Goal: Task Accomplishment & Management: Use online tool/utility

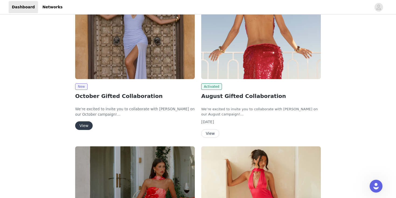
scroll to position [128, 0]
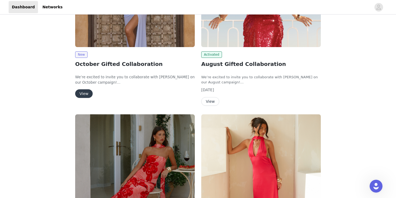
click at [85, 94] on button "View" at bounding box center [83, 93] width 17 height 9
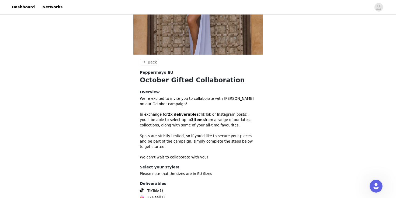
scroll to position [146, 0]
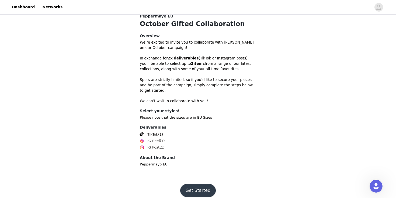
click at [201, 184] on button "Get Started" at bounding box center [198, 190] width 36 height 13
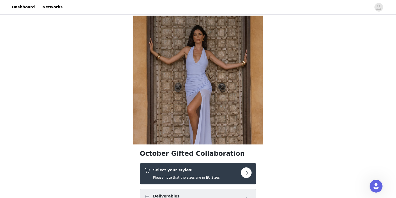
scroll to position [74, 0]
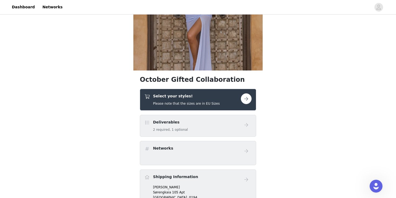
click at [204, 125] on div "Deliverables 2 required, 1 optional" at bounding box center [192, 126] width 96 height 13
click at [239, 94] on div "Select your styles! Please note that the sizes are in EU Sizes" at bounding box center [192, 99] width 96 height 13
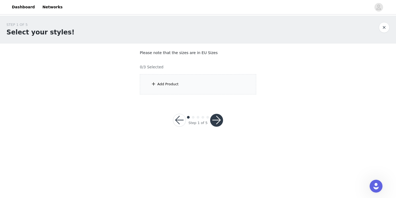
click at [160, 86] on div "Add Product" at bounding box center [167, 84] width 21 height 5
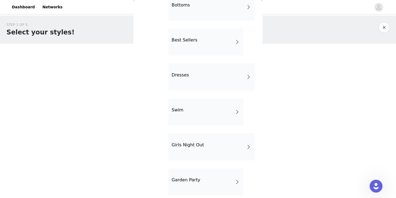
scroll to position [109, 0]
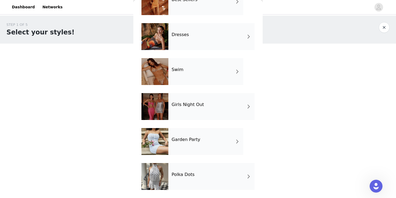
click at [204, 175] on div "Polka Dots" at bounding box center [211, 176] width 86 height 27
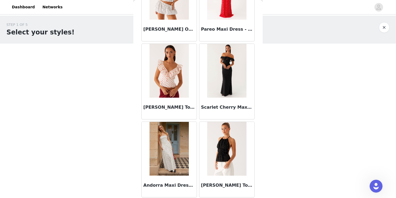
scroll to position [434, 0]
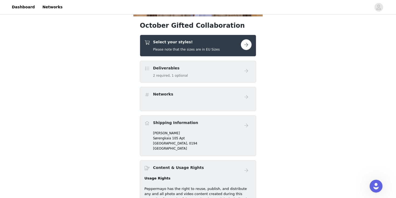
scroll to position [121, 0]
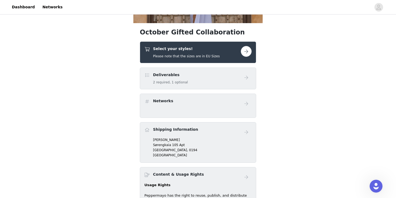
click at [240, 49] on div "Select your styles! Please note that the sizes are in EU Sizes" at bounding box center [192, 52] width 96 height 13
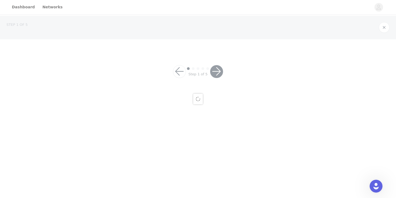
click at [248, 50] on section at bounding box center [197, 45] width 129 height 13
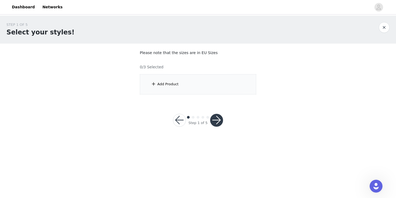
click at [161, 80] on div "Add Product" at bounding box center [198, 84] width 116 height 20
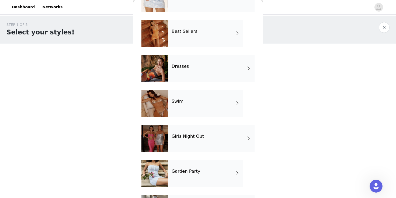
scroll to position [109, 0]
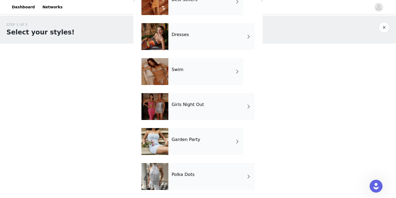
click at [196, 143] on div "Garden Party" at bounding box center [205, 141] width 75 height 27
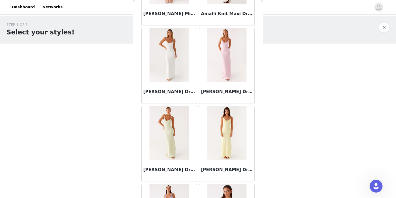
scroll to position [0, 0]
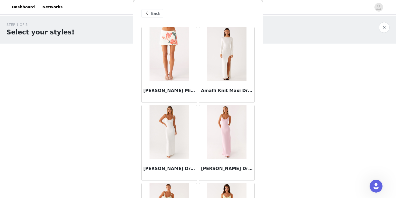
click at [150, 20] on div "Back" at bounding box center [197, 13] width 113 height 27
click at [152, 10] on div "Back" at bounding box center [152, 13] width 22 height 9
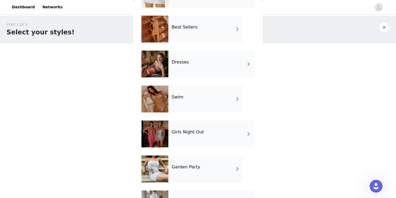
scroll to position [109, 0]
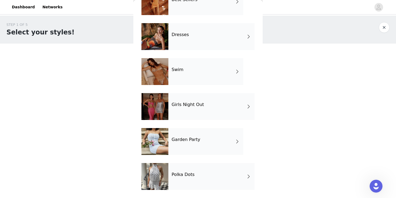
click at [193, 99] on div "Girls Night Out" at bounding box center [211, 106] width 86 height 27
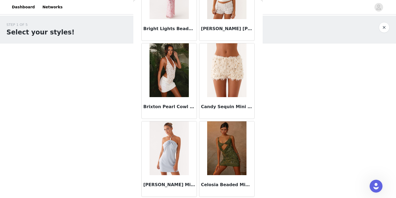
scroll to position [626, 0]
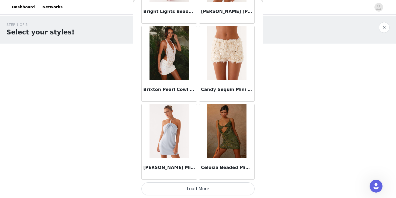
click at [202, 195] on button "Load More" at bounding box center [197, 188] width 113 height 13
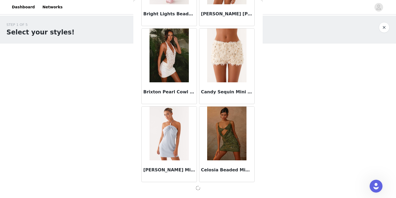
scroll to position [623, 0]
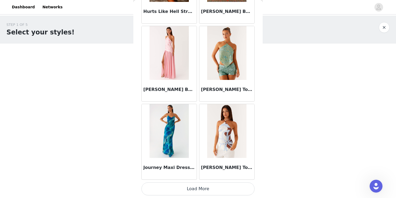
click at [195, 192] on button "Load More" at bounding box center [197, 188] width 113 height 13
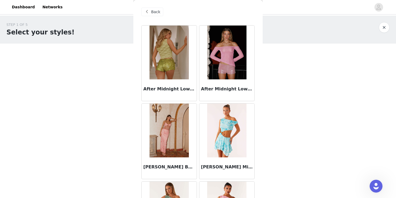
scroll to position [0, 0]
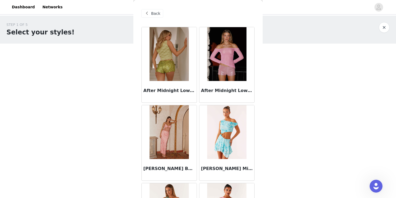
click at [152, 5] on div "Back" at bounding box center [197, 13] width 113 height 27
click at [152, 12] on span "Back" at bounding box center [155, 14] width 9 height 6
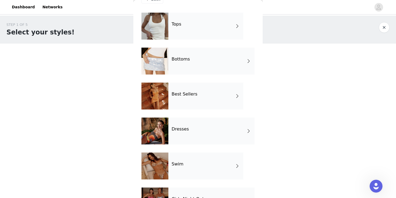
scroll to position [16, 0]
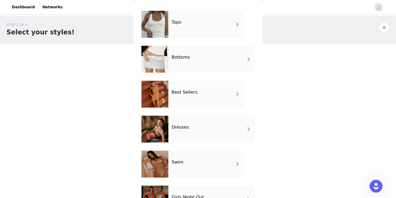
click at [187, 89] on div "Best Sellers" at bounding box center [205, 94] width 75 height 27
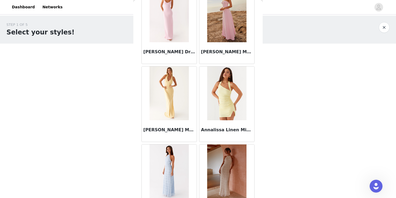
scroll to position [626, 0]
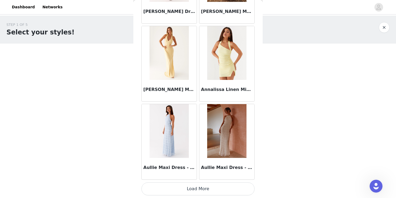
click at [176, 190] on button "Load More" at bounding box center [197, 188] width 113 height 13
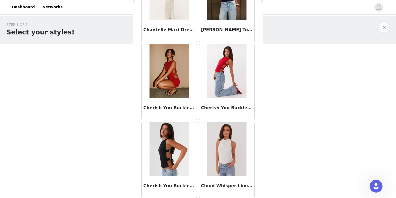
scroll to position [1406, 0]
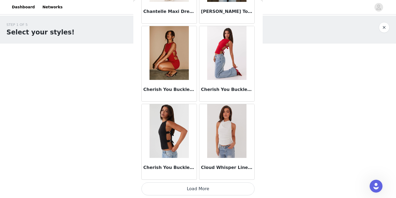
click at [176, 185] on button "Load More" at bounding box center [197, 188] width 113 height 13
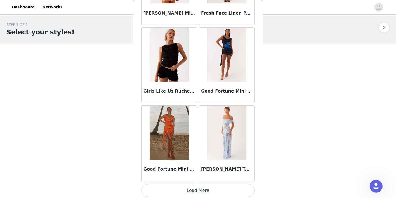
scroll to position [2187, 0]
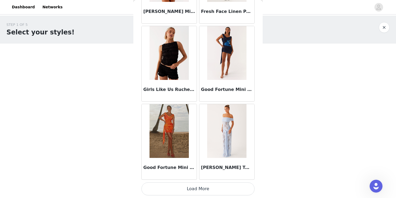
click at [175, 188] on button "Load More" at bounding box center [197, 188] width 113 height 13
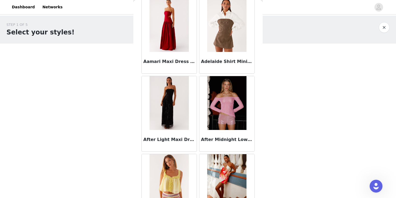
scroll to position [0, 0]
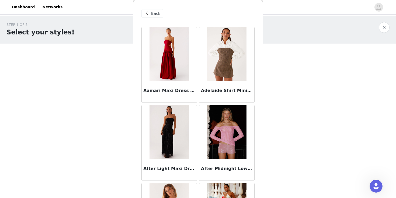
click at [158, 12] on span "Back" at bounding box center [155, 14] width 9 height 6
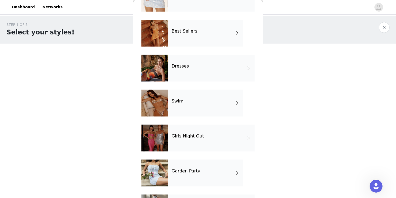
scroll to position [79, 0]
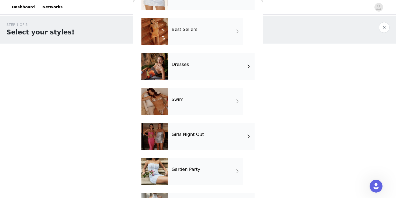
click at [189, 89] on div "Swim" at bounding box center [205, 101] width 75 height 27
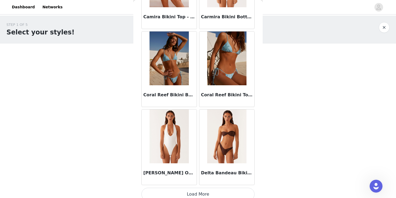
scroll to position [626, 0]
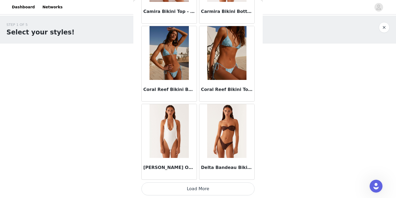
click at [199, 185] on button "Load More" at bounding box center [197, 188] width 113 height 13
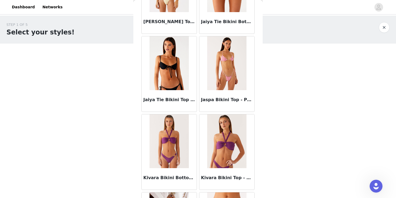
scroll to position [1406, 0]
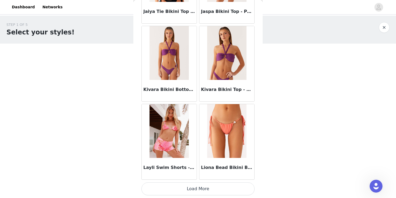
click at [202, 185] on button "Load More" at bounding box center [197, 188] width 113 height 13
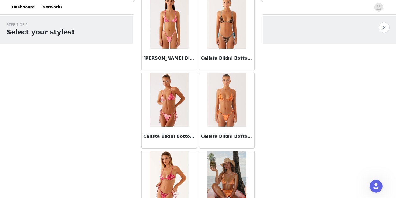
scroll to position [0, 0]
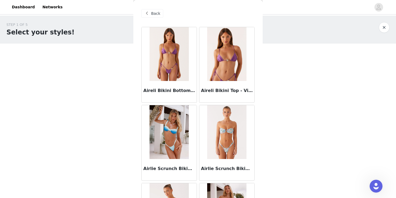
click at [157, 9] on div "Back" at bounding box center [197, 13] width 113 height 27
click at [156, 13] on span "Back" at bounding box center [155, 14] width 9 height 6
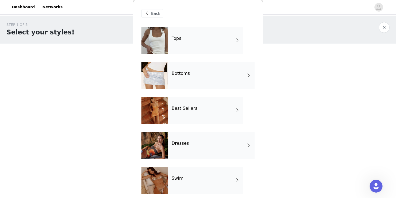
click at [156, 13] on span "Back" at bounding box center [155, 14] width 9 height 6
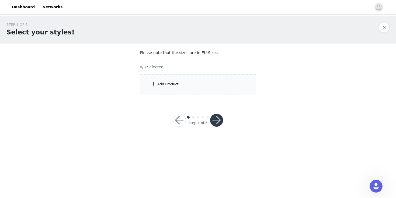
click at [154, 77] on div "Add Product" at bounding box center [198, 84] width 116 height 20
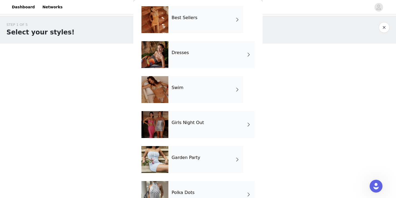
scroll to position [93, 0]
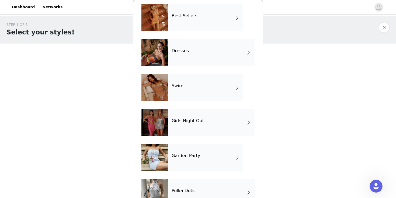
click at [185, 71] on div "Tops Bottoms Best Sellers Dresses Swim Girls Night Out Garden Party Polka Dots" at bounding box center [197, 74] width 113 height 280
click at [185, 92] on div "Swim" at bounding box center [205, 87] width 75 height 27
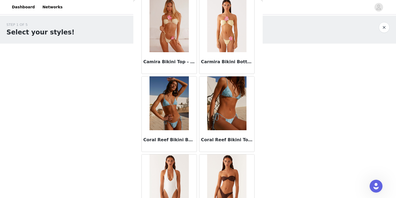
scroll to position [626, 0]
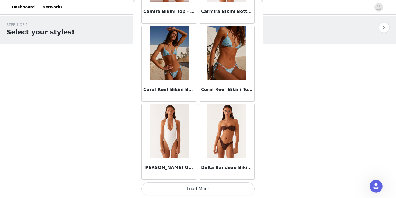
click at [178, 188] on button "Load More" at bounding box center [197, 188] width 113 height 13
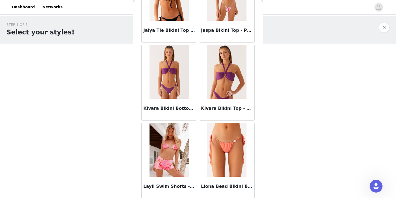
scroll to position [1406, 0]
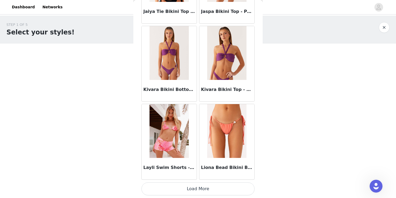
click at [190, 190] on button "Load More" at bounding box center [197, 188] width 113 height 13
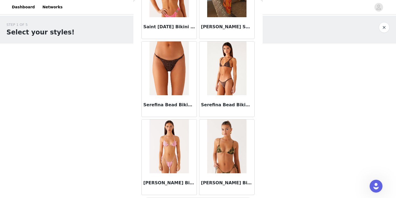
scroll to position [2187, 0]
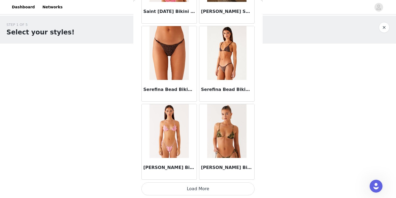
click at [202, 187] on button "Load More" at bounding box center [197, 188] width 113 height 13
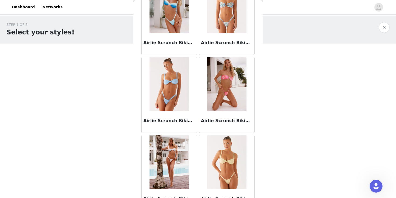
scroll to position [0, 0]
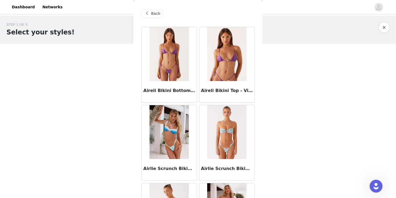
click at [164, 17] on div "Back" at bounding box center [197, 13] width 113 height 27
click at [158, 16] on span "Back" at bounding box center [155, 14] width 9 height 6
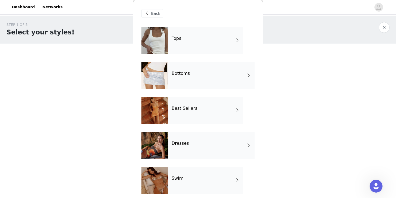
click at [158, 16] on span "Back" at bounding box center [155, 14] width 9 height 6
